Goal: Transaction & Acquisition: Purchase product/service

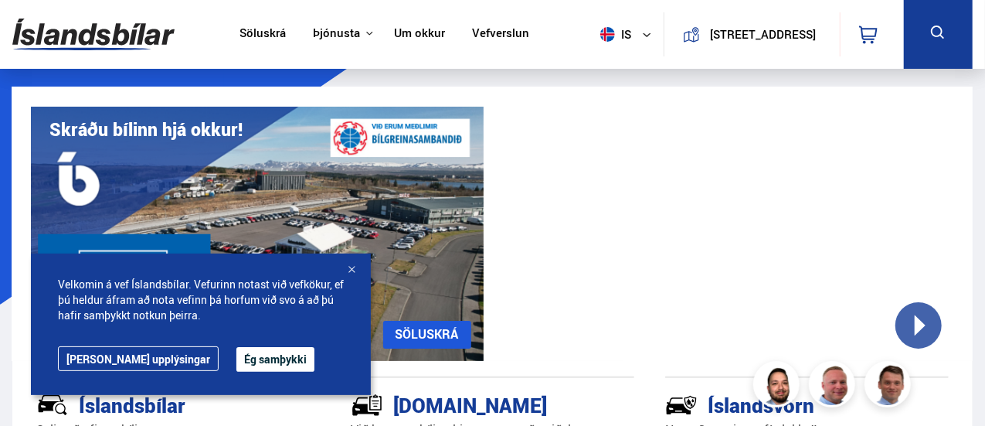
click at [629, 43] on button "is" at bounding box center [629, 35] width 70 height 46
click at [606, 64] on link "en" at bounding box center [618, 65] width 82 height 22
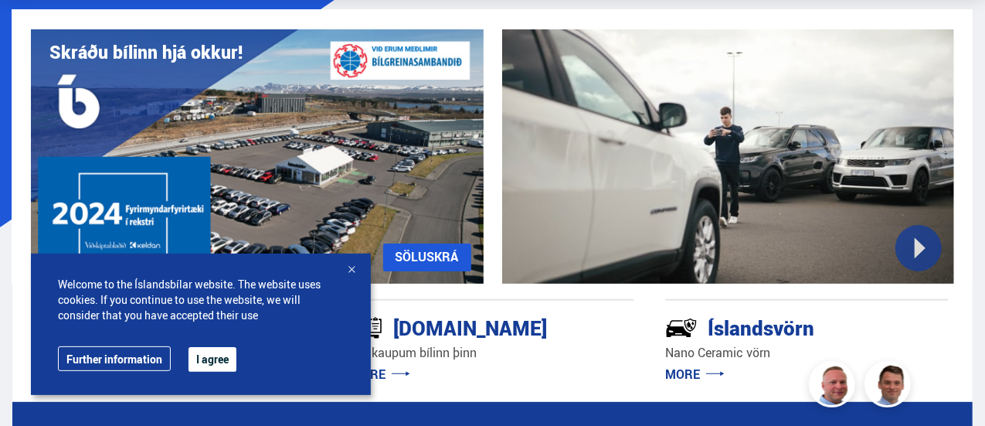
scroll to position [155, 0]
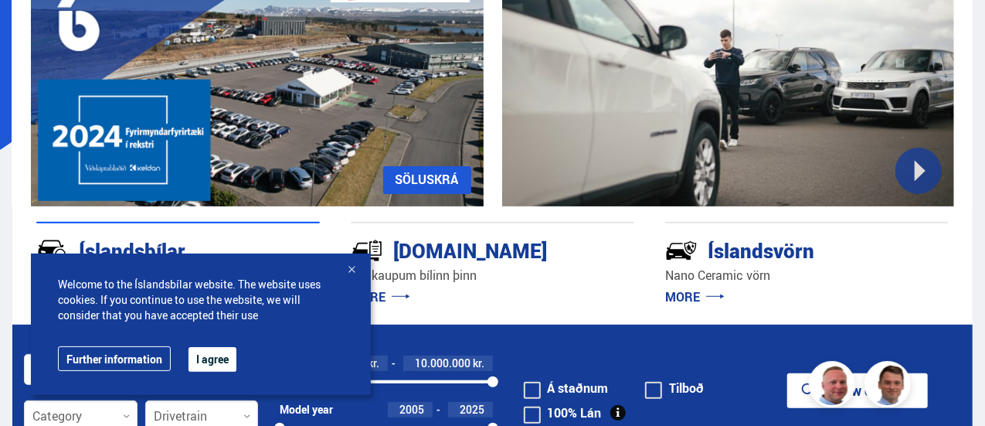
click at [353, 271] on div at bounding box center [351, 270] width 15 height 15
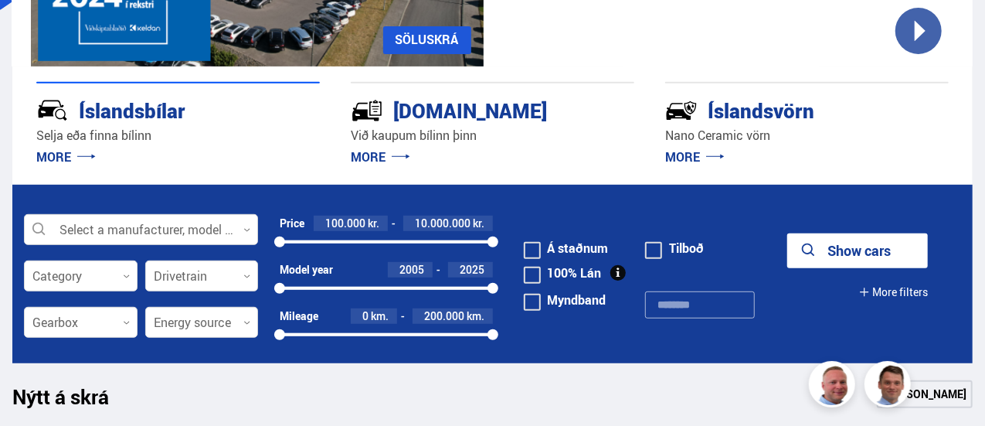
scroll to position [309, 0]
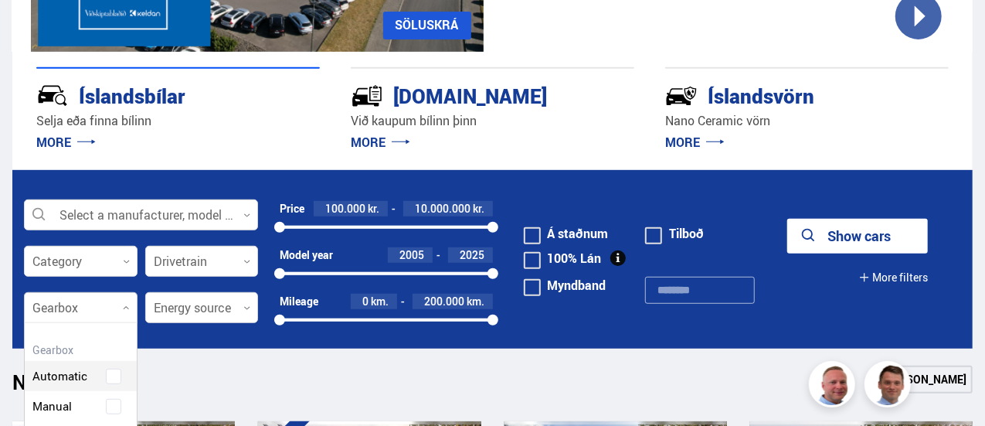
click at [119, 308] on div at bounding box center [81, 308] width 114 height 31
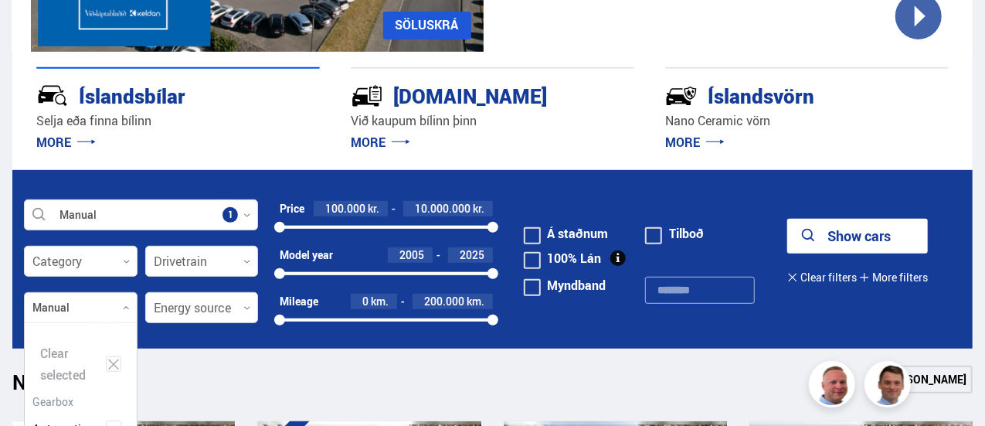
scroll to position [196, 112]
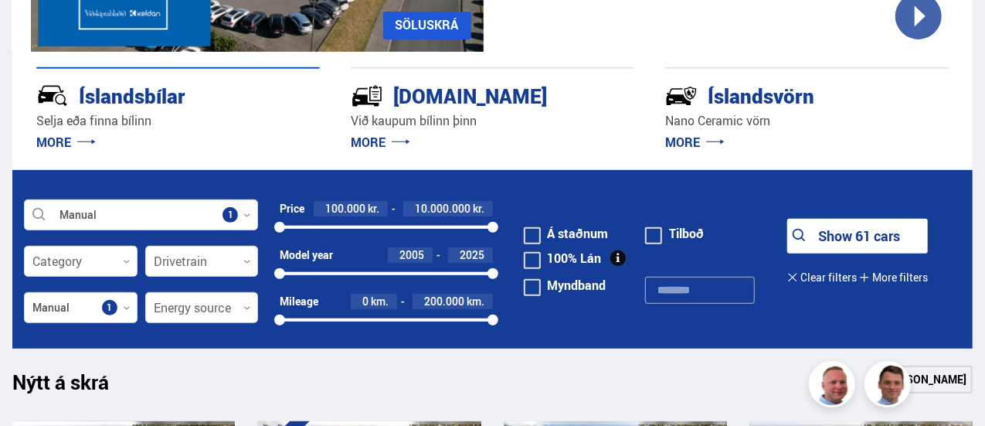
click at [204, 311] on div at bounding box center [202, 308] width 114 height 31
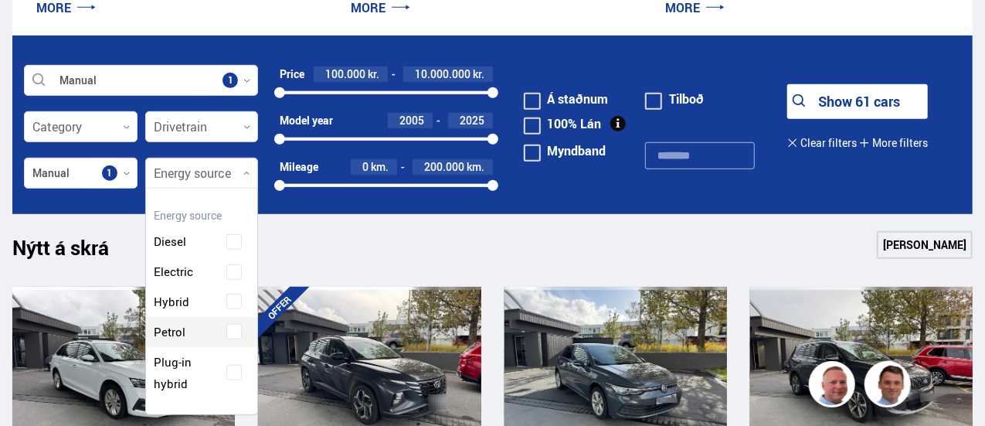
scroll to position [464, 0]
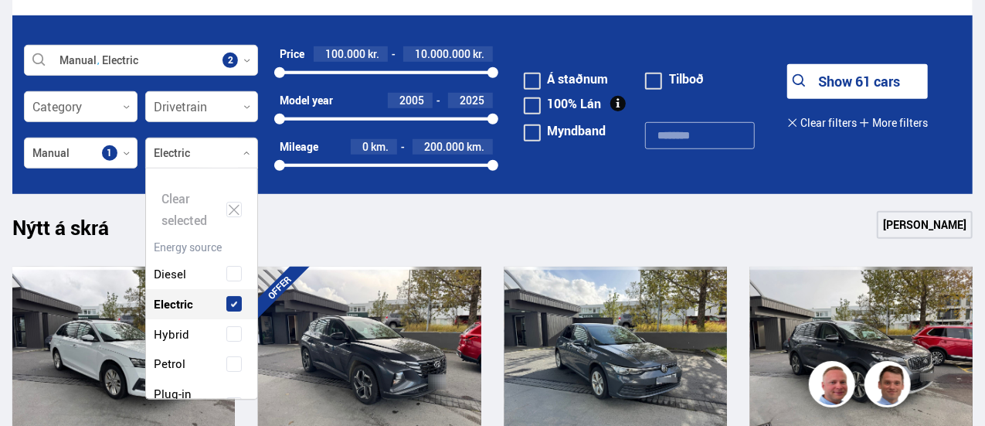
click at [233, 249] on div "Diesel Electric Hybrid Petrol Plug-in hybrid" at bounding box center [202, 334] width 112 height 196
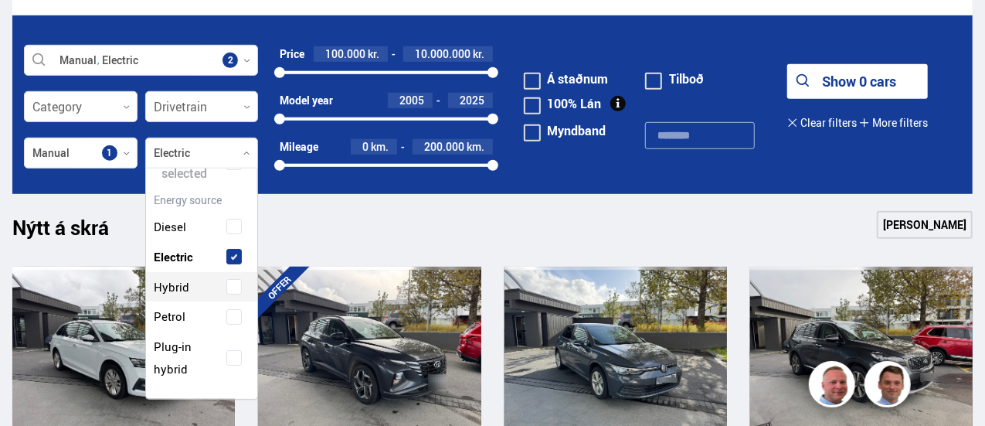
click at [232, 291] on span at bounding box center [233, 286] width 15 height 15
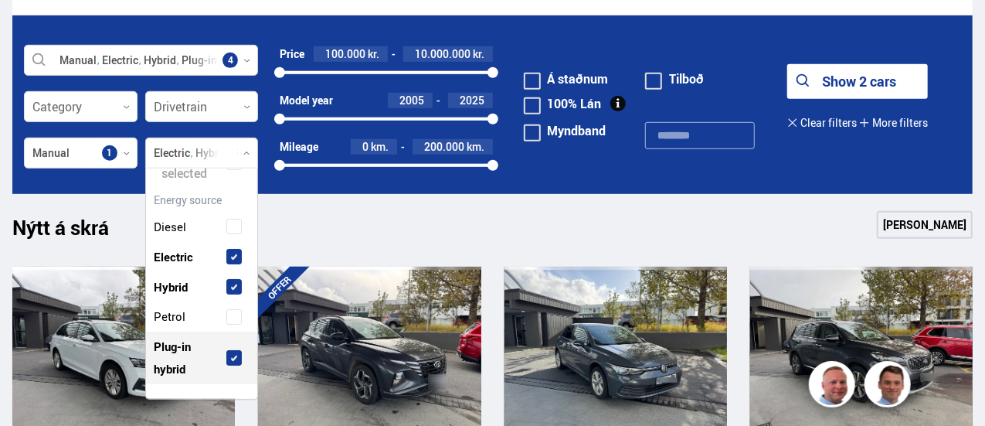
click at [237, 367] on div "Plug-in hybrid" at bounding box center [202, 357] width 104 height 45
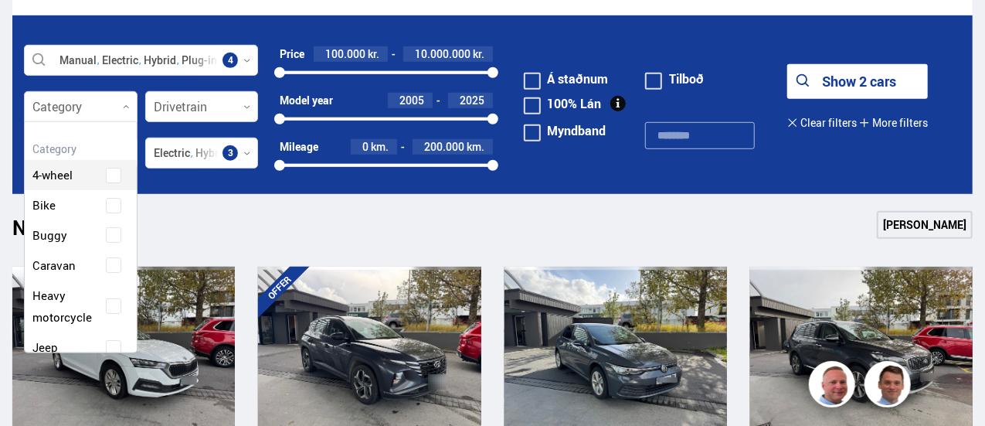
click at [122, 113] on div at bounding box center [81, 107] width 114 height 31
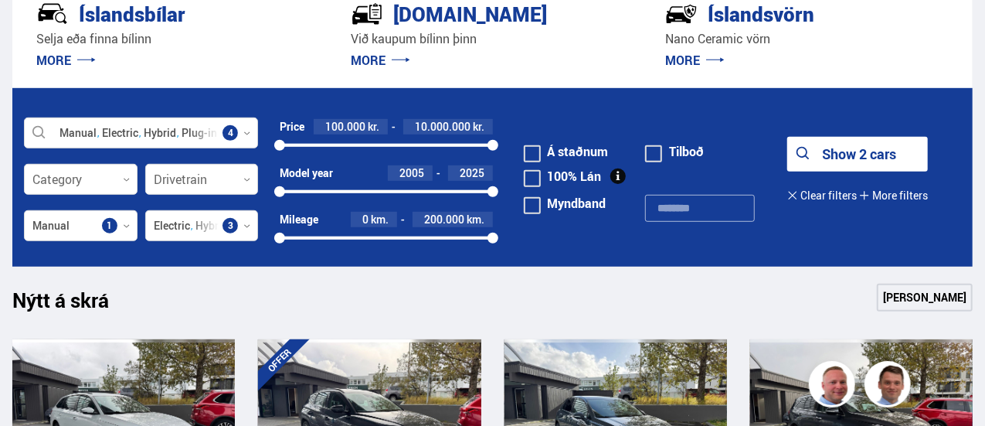
scroll to position [386, 0]
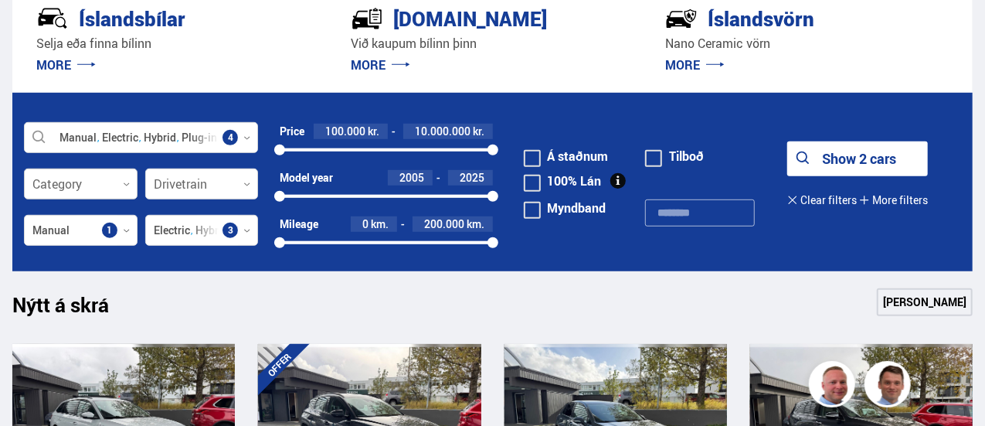
click at [104, 177] on div at bounding box center [81, 184] width 114 height 31
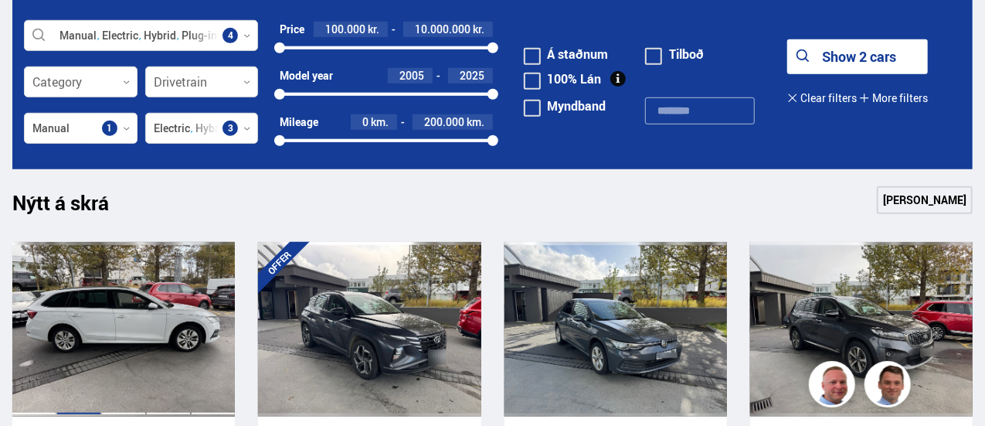
scroll to position [464, 0]
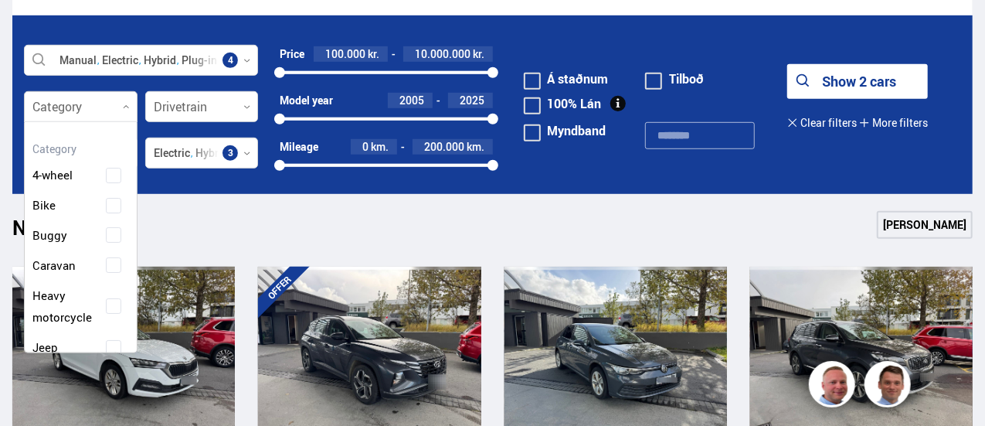
click at [96, 105] on div at bounding box center [81, 107] width 114 height 31
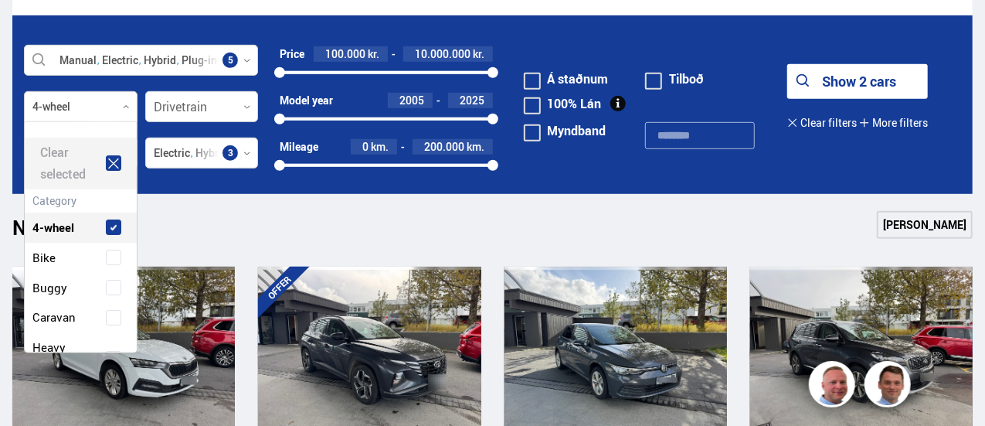
click at [114, 175] on div "Clear selected 4-wheel Bike Buggy Caravan Heavy motorcycle Jeep Minivan Pickup …" at bounding box center [81, 237] width 114 height 232
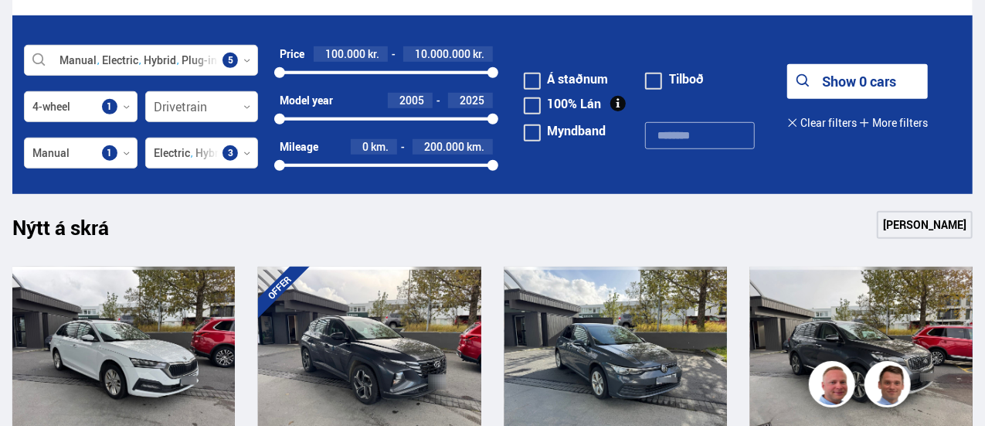
click at [848, 77] on button "Show 0 cars" at bounding box center [858, 81] width 141 height 35
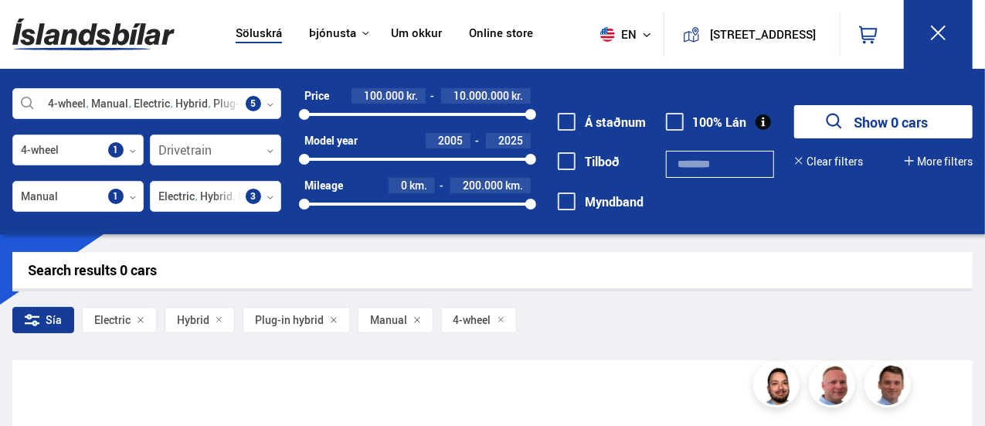
click at [127, 146] on div at bounding box center [77, 150] width 131 height 31
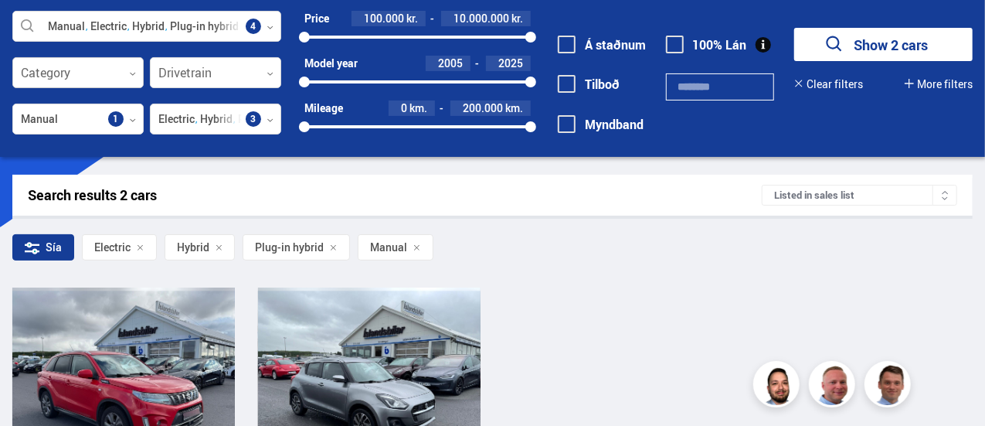
click at [121, 75] on div at bounding box center [77, 73] width 131 height 31
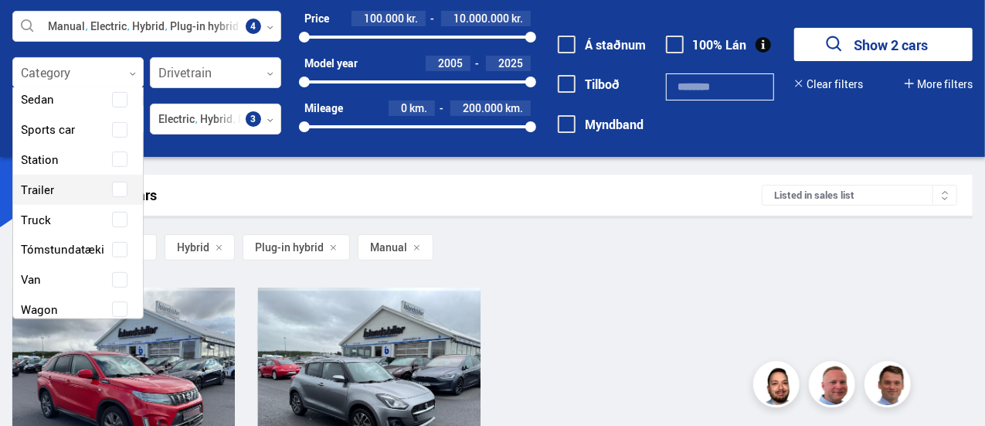
click at [235, 188] on div "Search results 2 cars" at bounding box center [395, 195] width 734 height 16
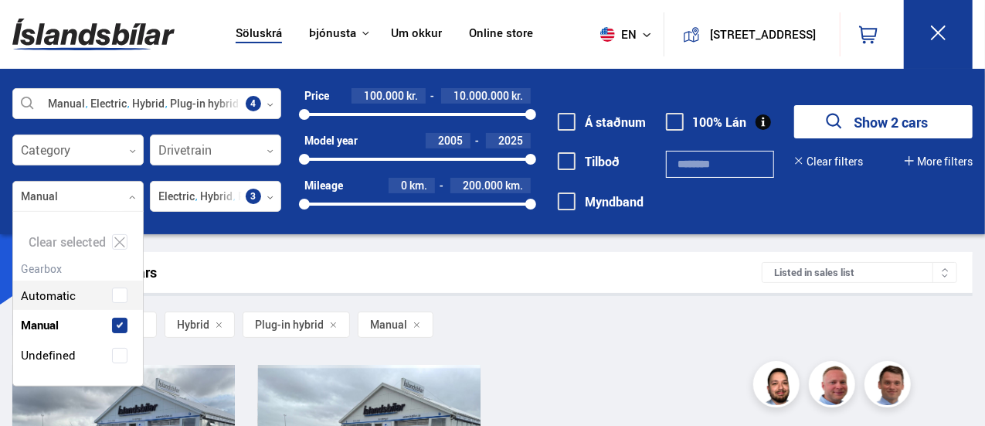
click at [124, 194] on div at bounding box center [77, 197] width 131 height 31
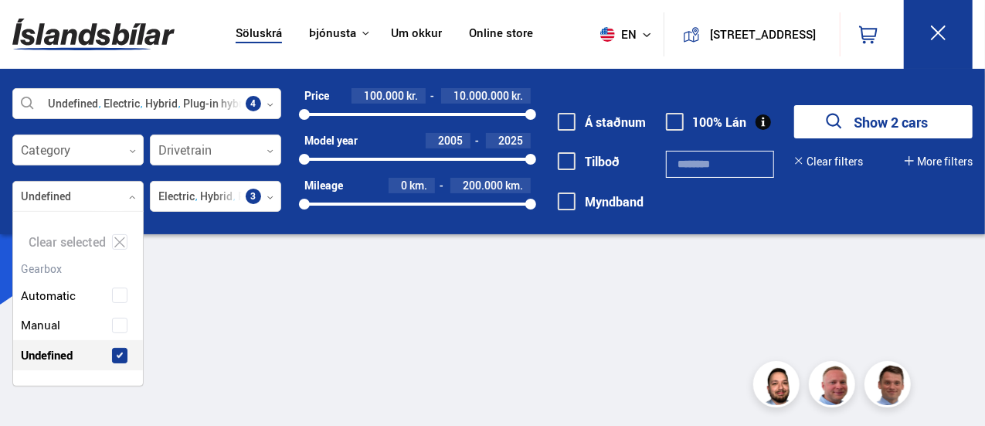
click at [121, 349] on div "Clear selected Automatic Manual Undefined" at bounding box center [77, 298] width 131 height 175
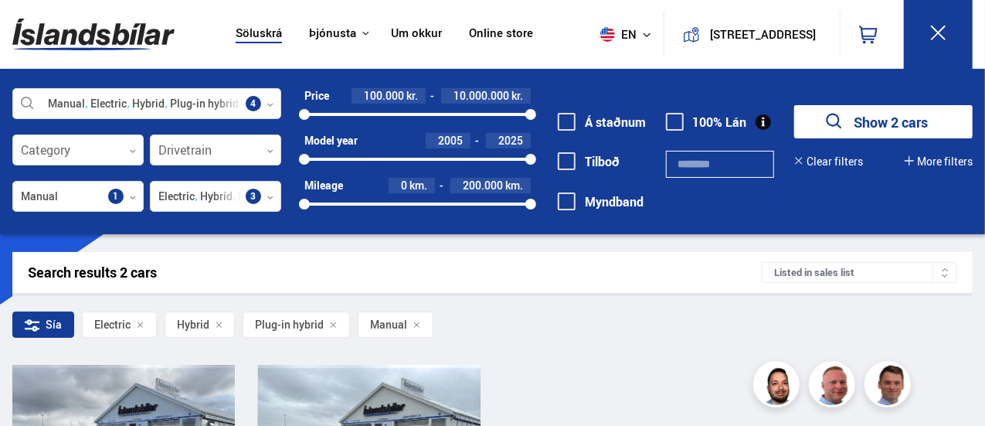
click at [63, 38] on img at bounding box center [93, 34] width 162 height 50
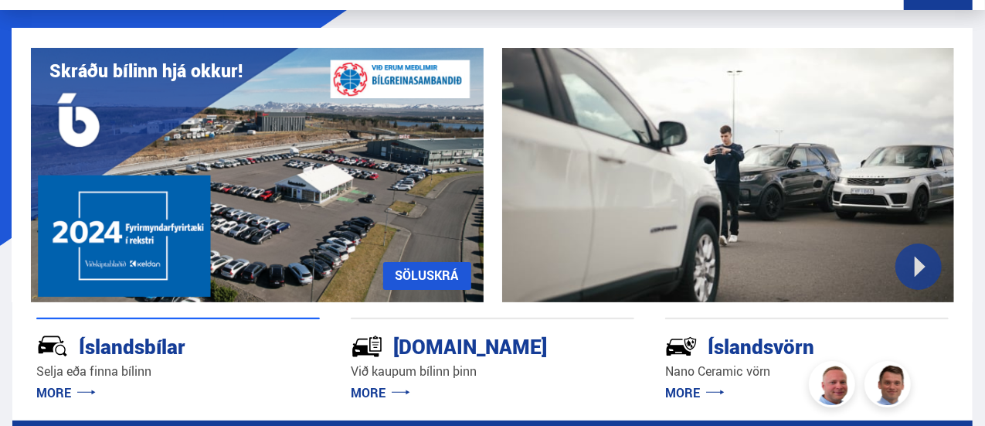
scroll to position [309, 0]
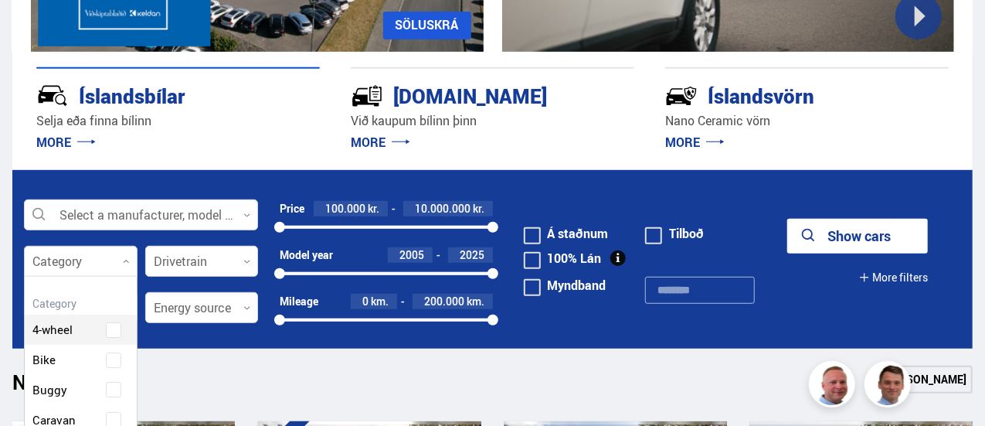
click at [126, 256] on div at bounding box center [81, 262] width 114 height 31
click at [223, 262] on div at bounding box center [202, 262] width 114 height 31
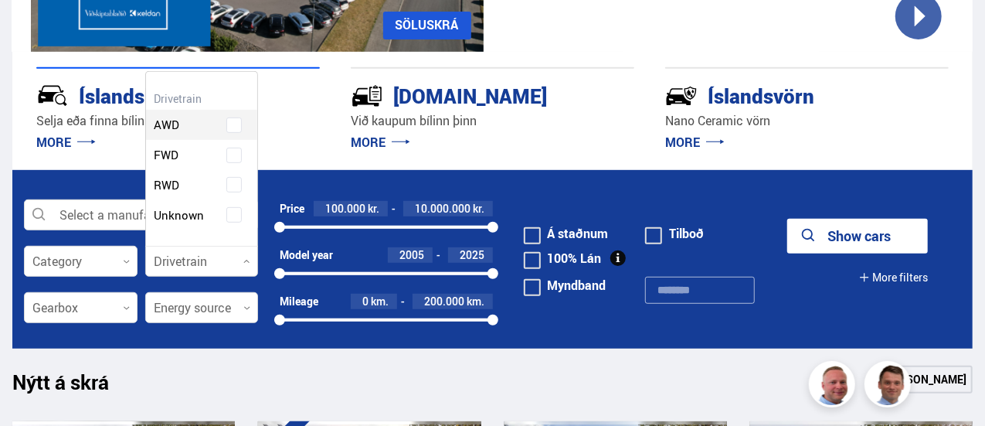
scroll to position [173, 112]
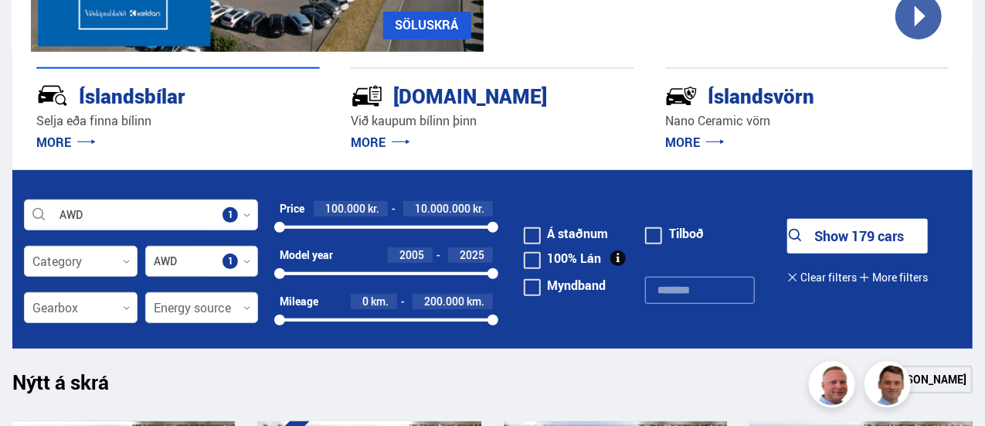
click at [242, 265] on div at bounding box center [202, 262] width 114 height 31
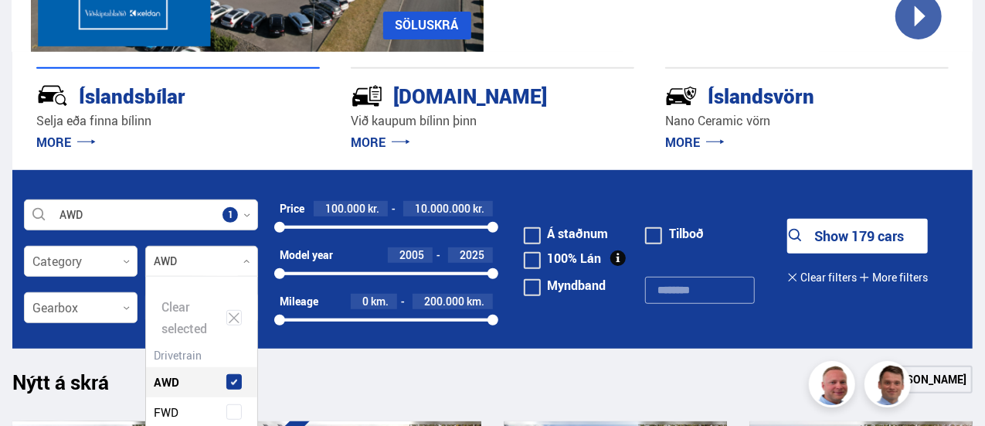
scroll to position [226, 112]
click at [230, 409] on span at bounding box center [233, 411] width 15 height 15
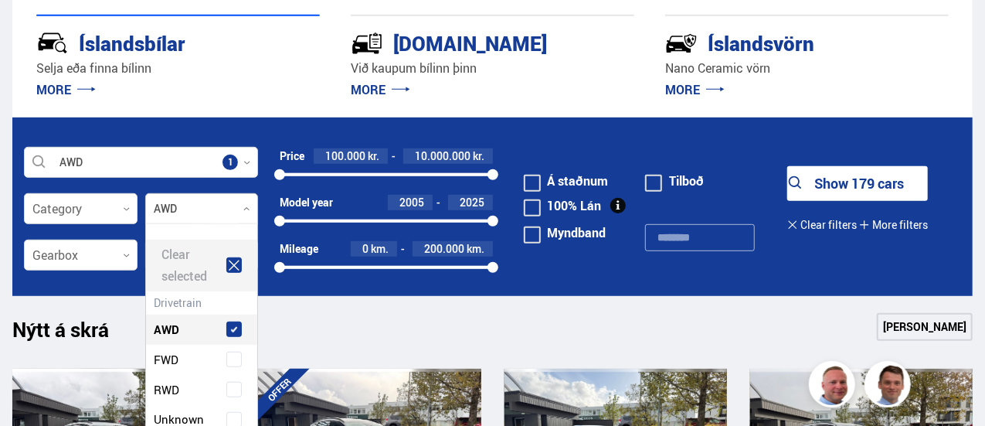
scroll to position [386, 0]
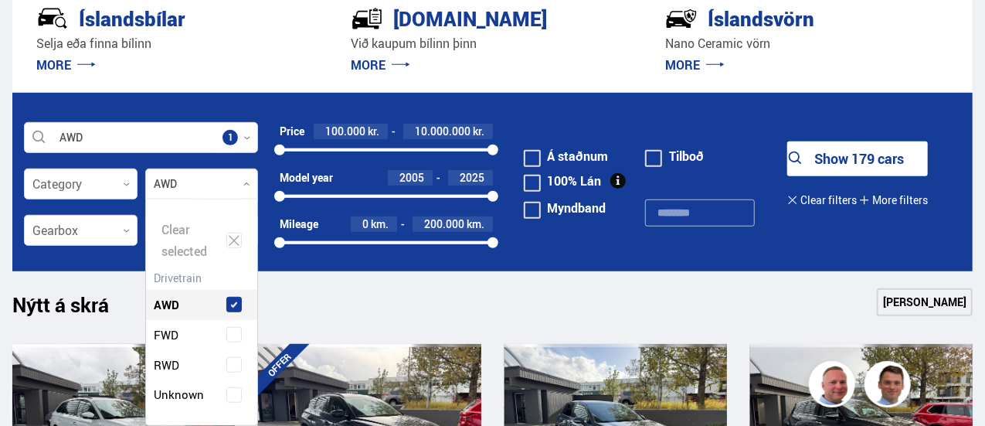
click at [301, 310] on div "Nýtt á skrá Sjá meira" at bounding box center [492, 306] width 961 height 37
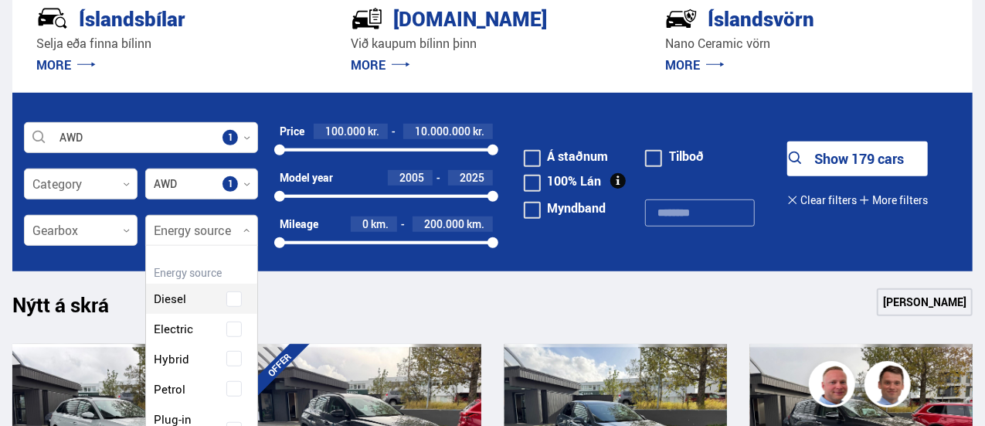
click at [227, 233] on div at bounding box center [202, 231] width 114 height 31
click at [232, 354] on div "Diesel Electric Hybrid Petrol Plug-in hybrid" at bounding box center [202, 359] width 112 height 196
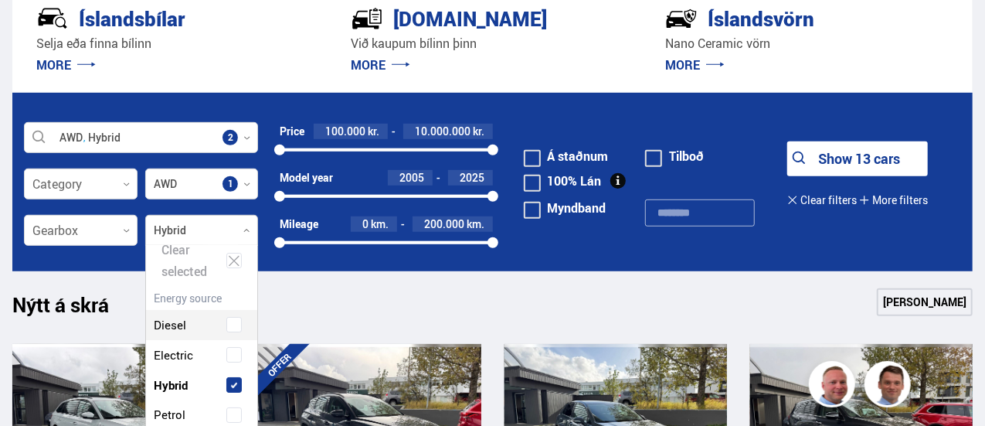
scroll to position [47, 0]
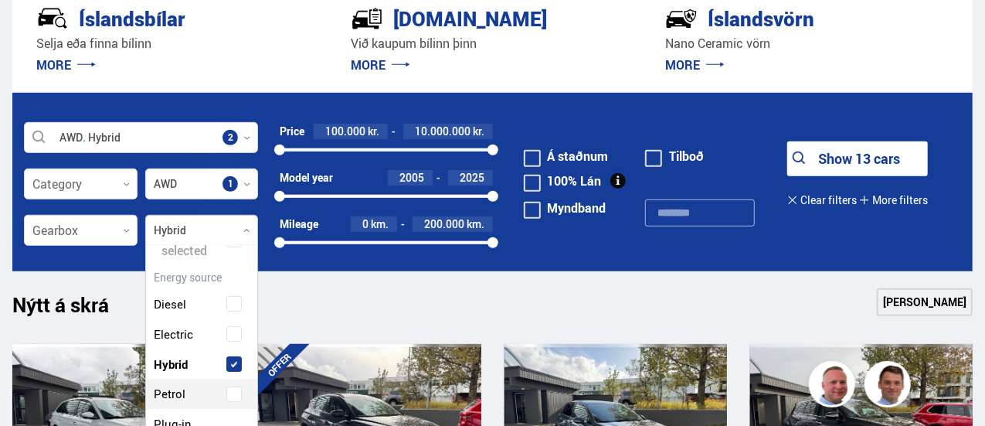
click at [232, 392] on span at bounding box center [234, 394] width 6 height 6
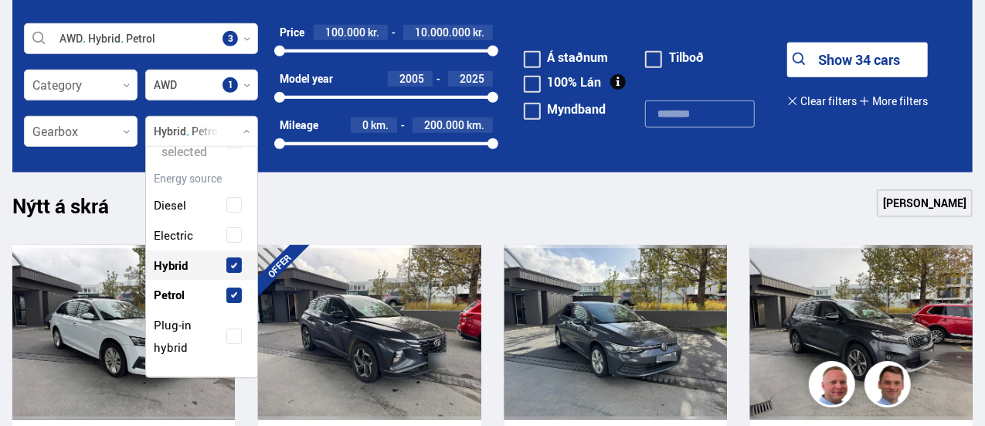
scroll to position [541, 0]
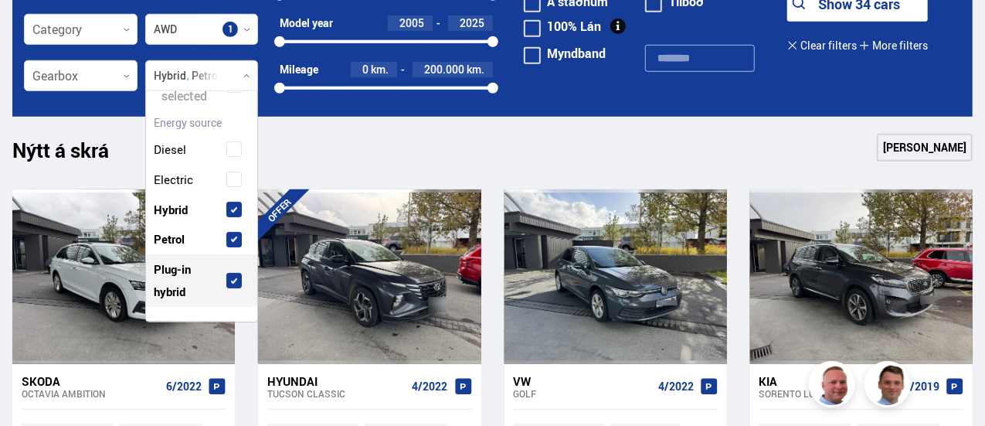
click at [235, 278] on span at bounding box center [233, 280] width 15 height 15
click at [77, 73] on div at bounding box center [81, 76] width 114 height 31
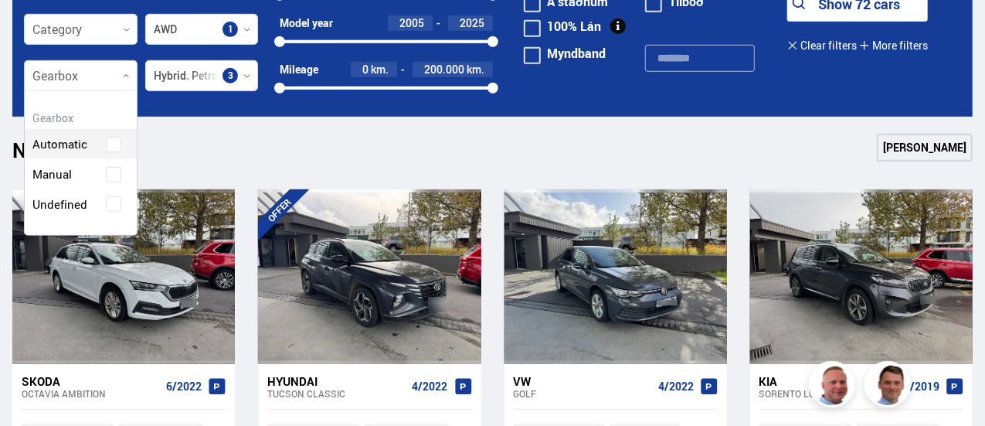
scroll to position [144, 112]
click at [90, 171] on div "Automatic Manual Undefined" at bounding box center [81, 163] width 112 height 113
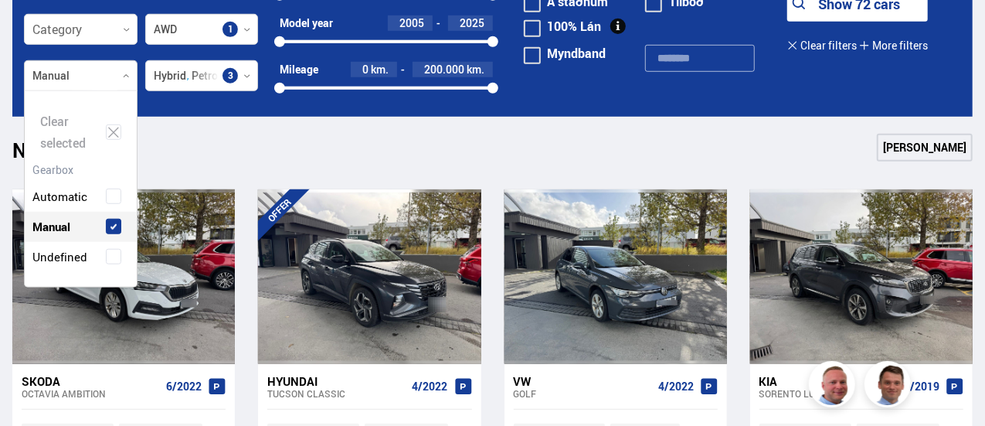
scroll to position [196, 112]
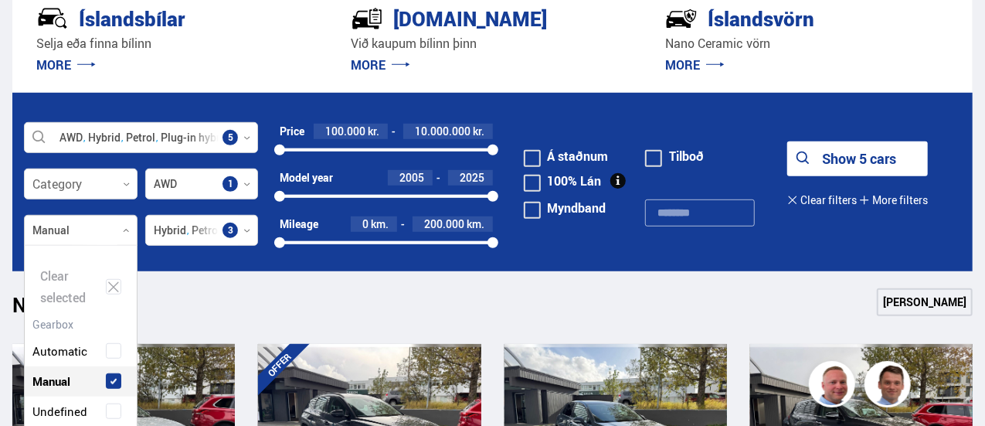
drag, startPoint x: 391, startPoint y: 318, endPoint x: 373, endPoint y: 301, distance: 24.6
click at [391, 315] on div "Nýtt á skrá Sjá meira" at bounding box center [492, 306] width 961 height 37
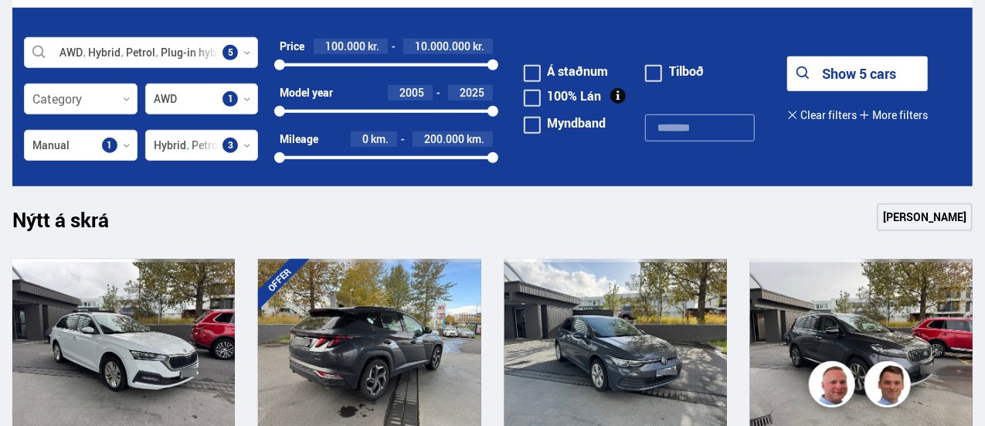
scroll to position [464, 0]
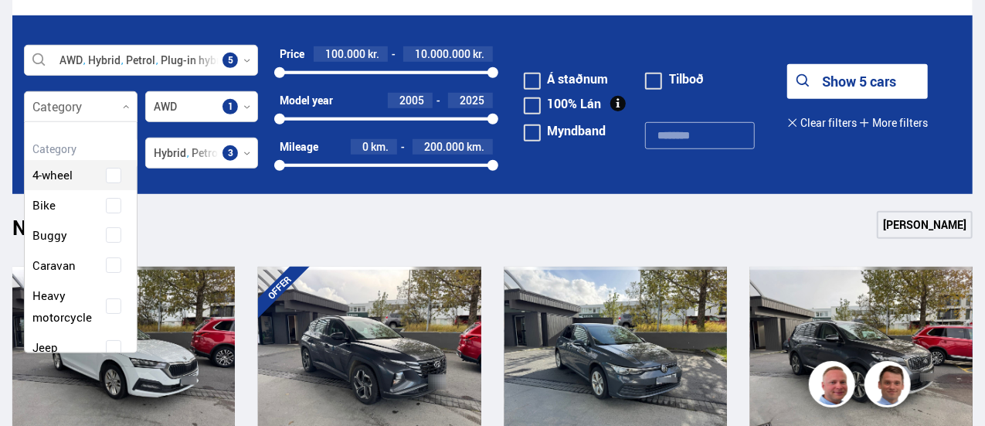
click at [108, 100] on div at bounding box center [81, 107] width 114 height 31
click at [228, 243] on div "Nýtt á skrá Sjá meira" at bounding box center [492, 229] width 961 height 37
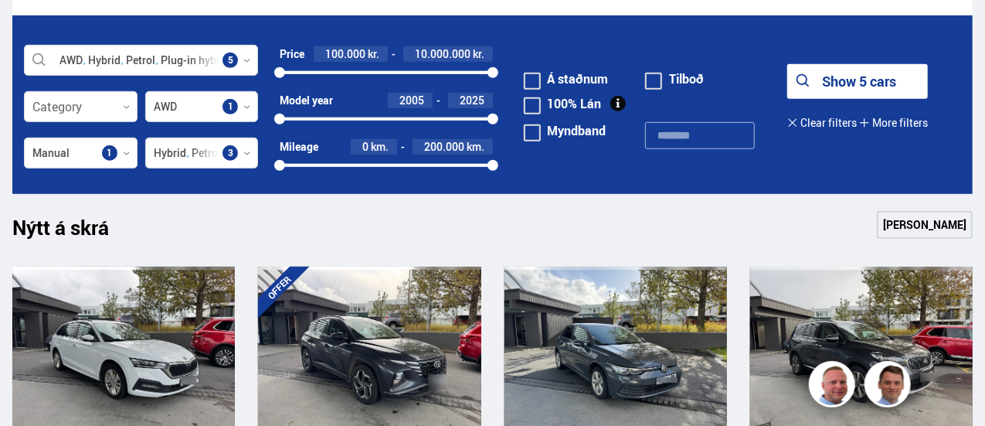
click at [890, 87] on button "Show 5 cars" at bounding box center [858, 81] width 141 height 35
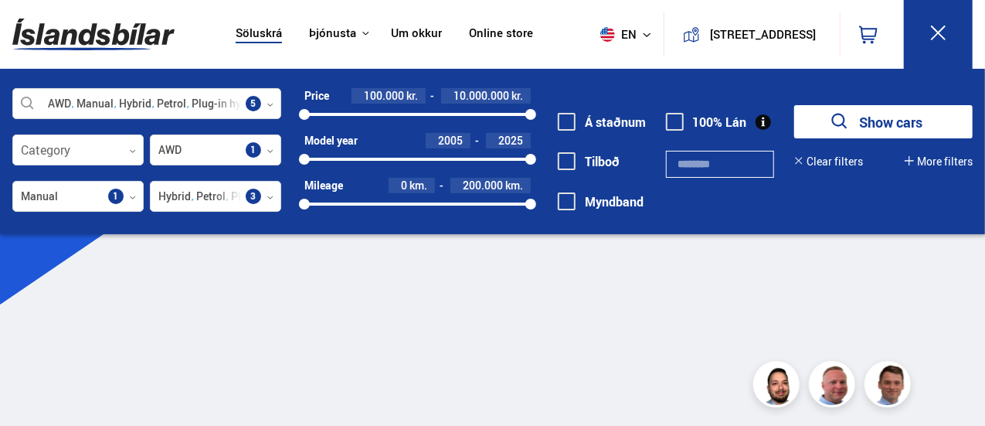
click at [831, 124] on icon "submit" at bounding box center [840, 122] width 22 height 22
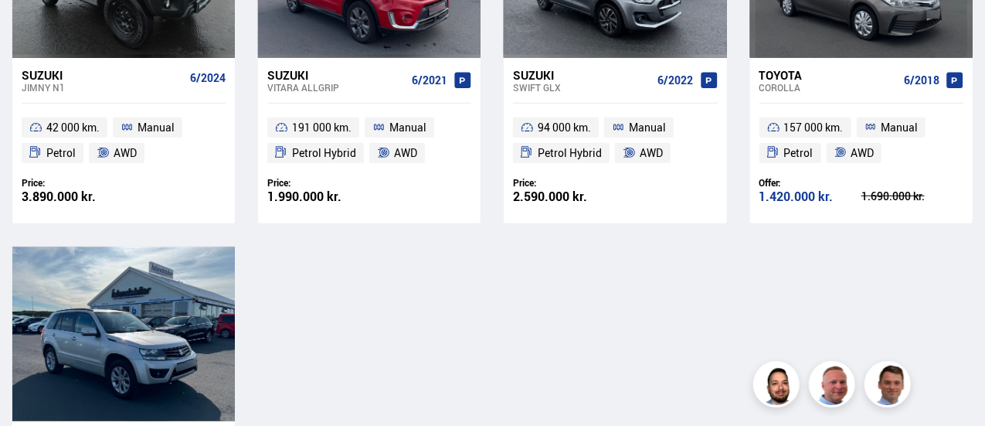
scroll to position [155, 0]
